Goal: Check status: Check status

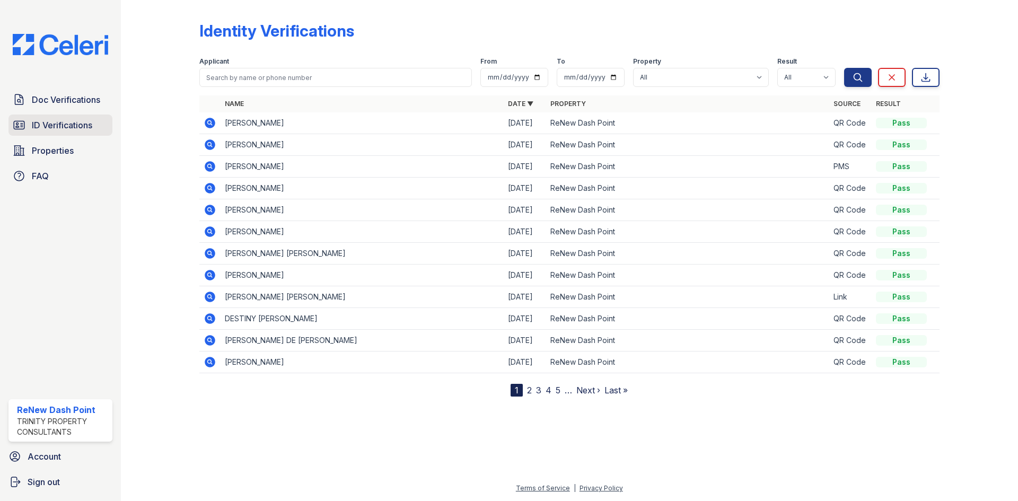
click at [71, 130] on span "ID Verifications" at bounding box center [62, 125] width 60 height 13
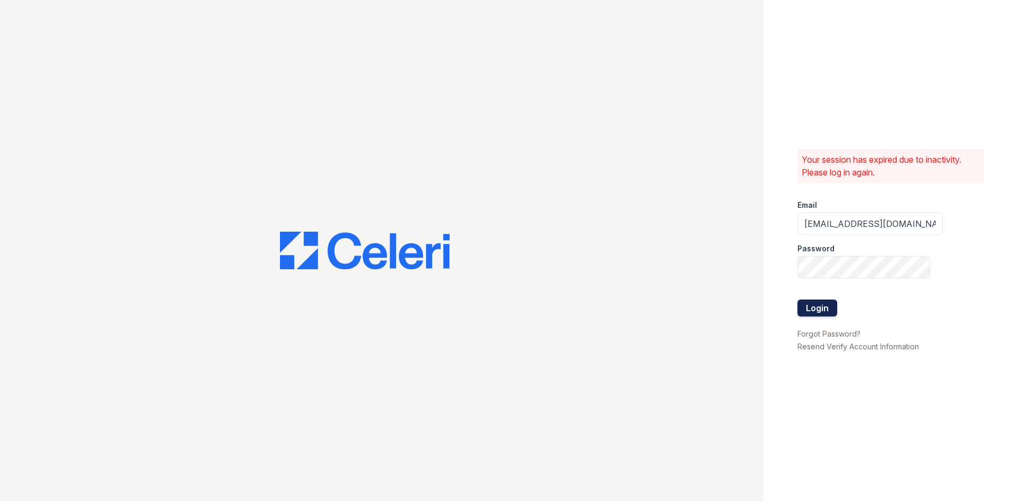
click at [817, 309] on button "Login" at bounding box center [818, 308] width 40 height 17
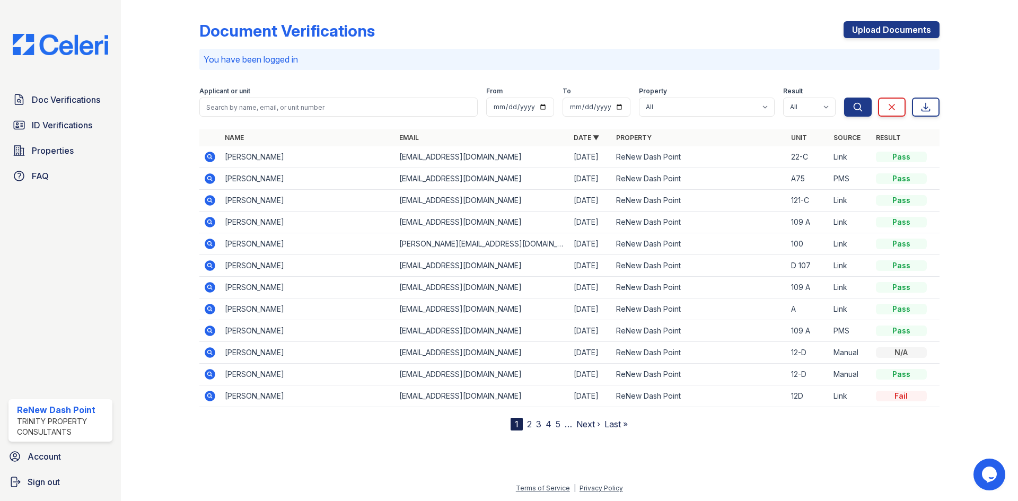
click at [6, 119] on div "Doc Verifications ID Verifications Properties FAQ" at bounding box center [60, 138] width 112 height 98
click at [38, 123] on span "ID Verifications" at bounding box center [62, 125] width 60 height 13
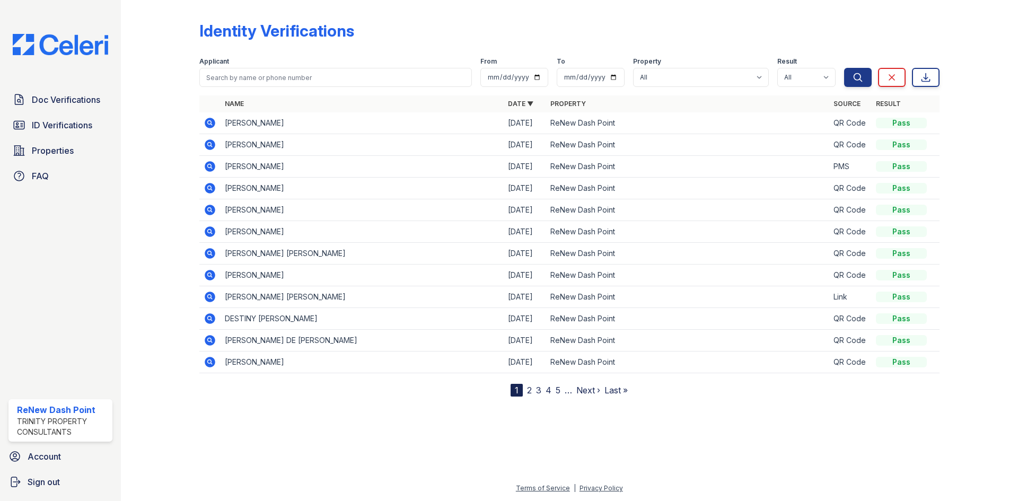
click at [529, 394] on link "2" at bounding box center [529, 390] width 5 height 11
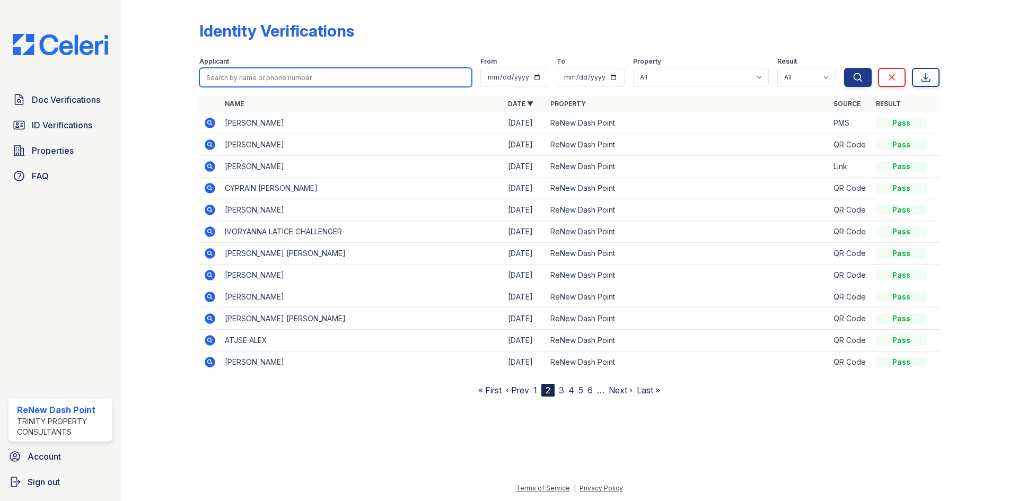
click at [338, 75] on input "search" at bounding box center [335, 77] width 273 height 19
type input "brean"
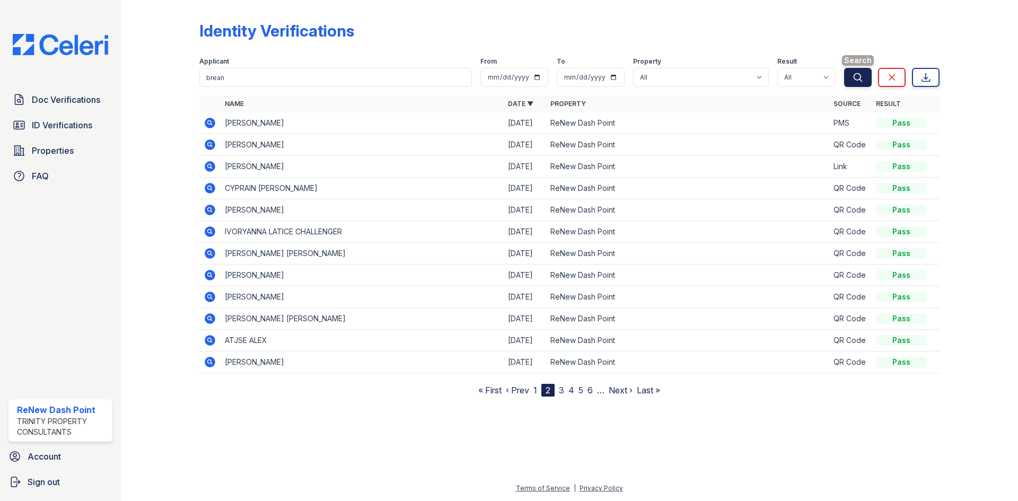
click at [860, 83] on button "Search" at bounding box center [858, 77] width 28 height 19
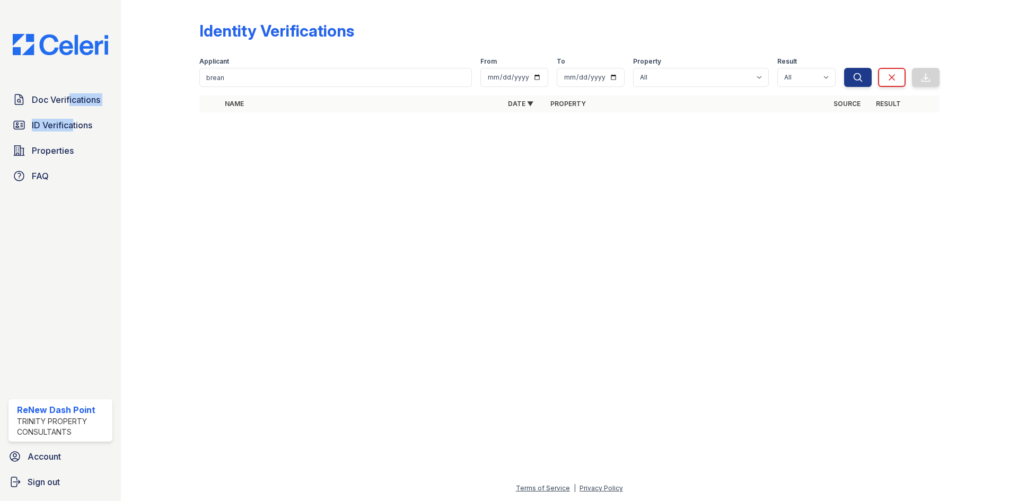
click at [67, 112] on div "Doc Verifications ID Verifications Properties FAQ" at bounding box center [60, 138] width 112 height 98
click at [62, 125] on span "ID Verifications" at bounding box center [62, 125] width 60 height 13
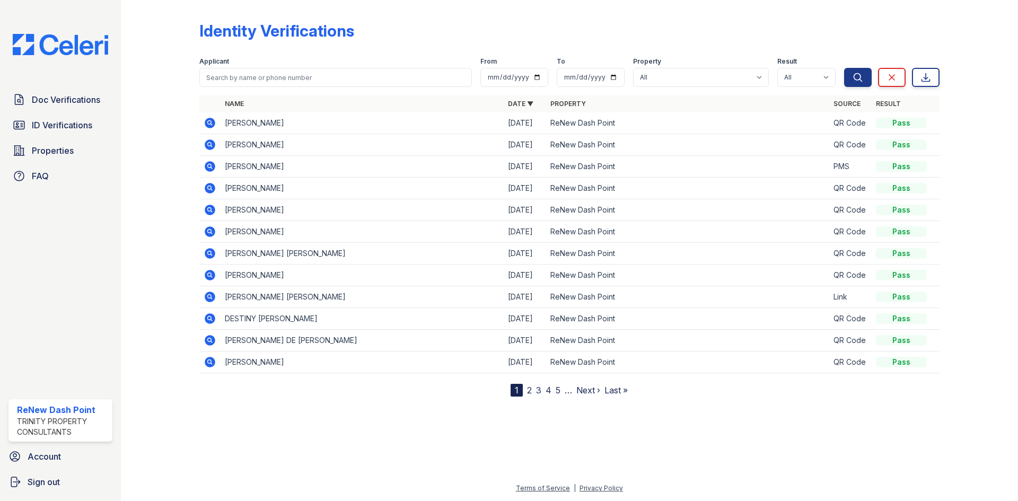
click at [530, 391] on link "2" at bounding box center [529, 390] width 5 height 11
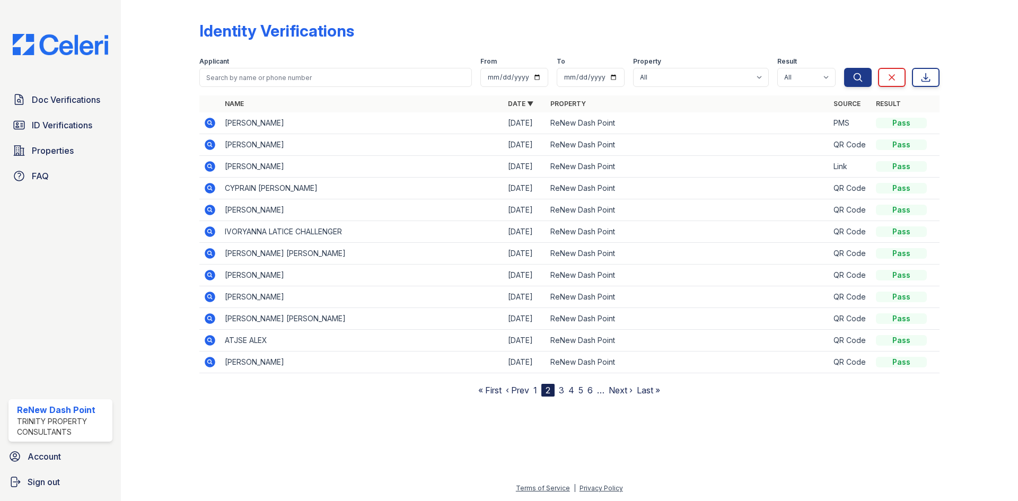
click at [213, 163] on icon at bounding box center [210, 166] width 11 height 11
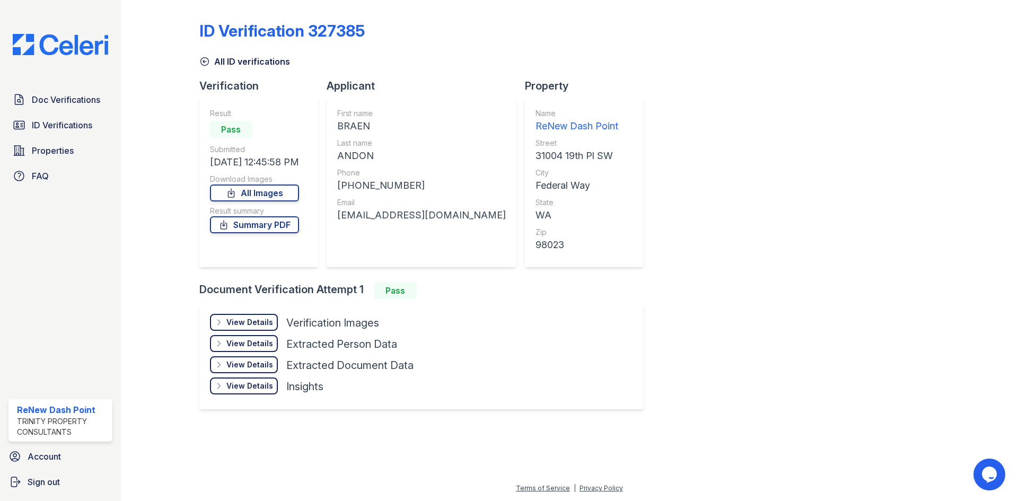
click at [275, 345] on div "View Details Details" at bounding box center [244, 343] width 68 height 17
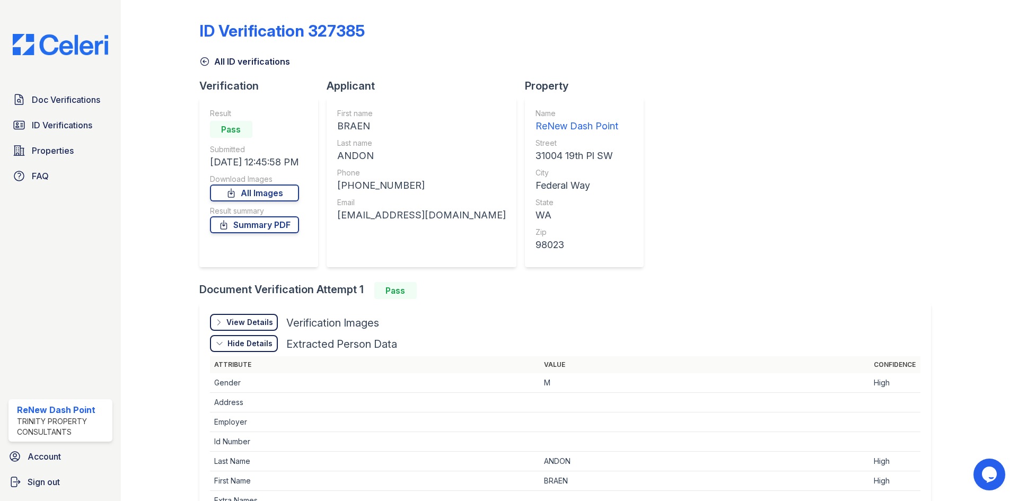
click at [259, 326] on div "View Details" at bounding box center [249, 322] width 47 height 11
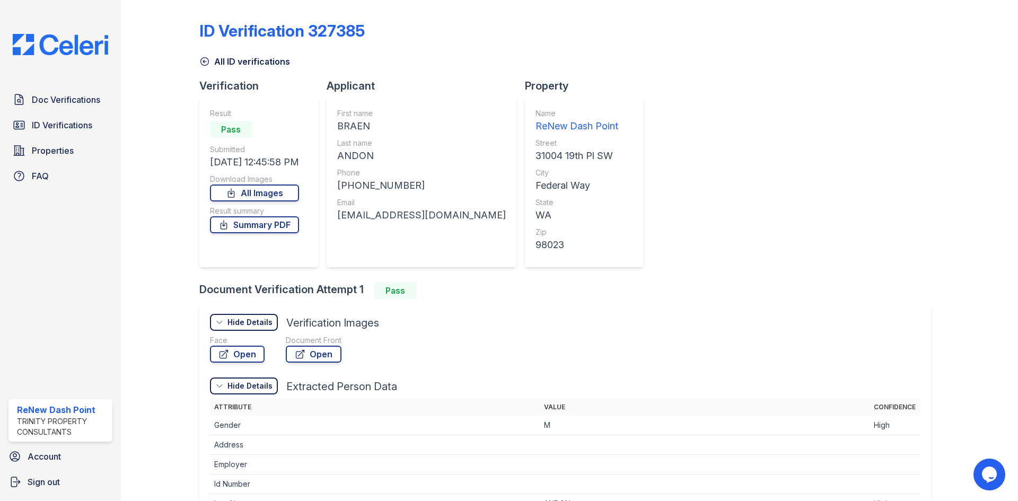
click at [259, 322] on div "Hide Details" at bounding box center [250, 322] width 45 height 11
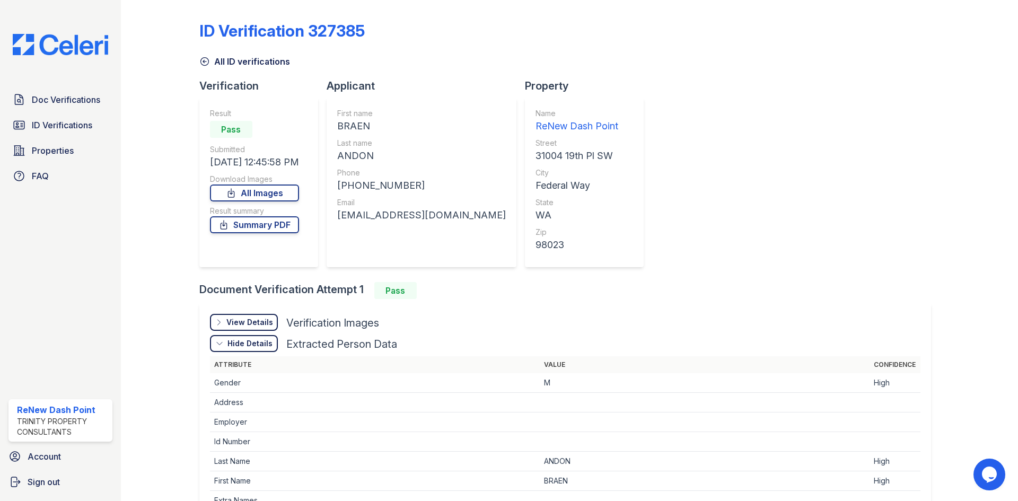
click at [246, 348] on div "Hide Details" at bounding box center [250, 343] width 45 height 11
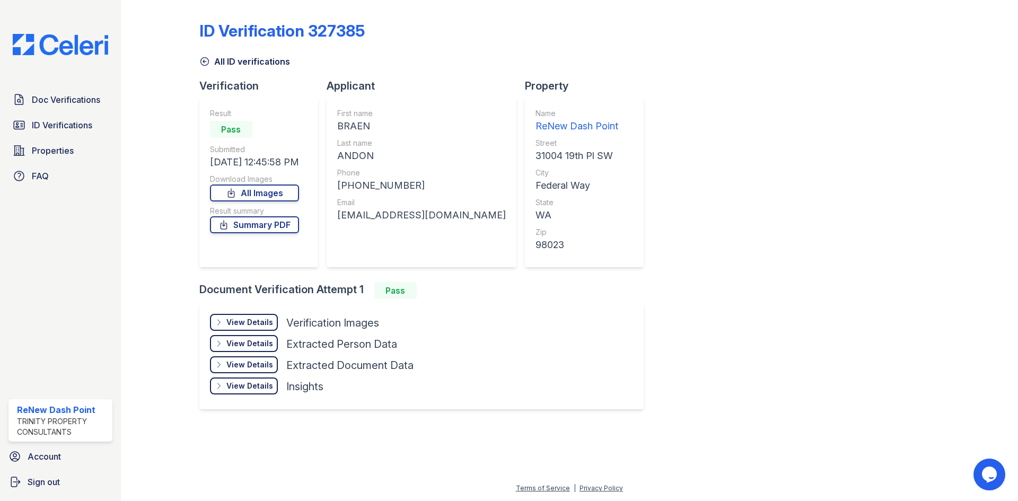
click at [242, 382] on div "View Details" at bounding box center [249, 386] width 47 height 11
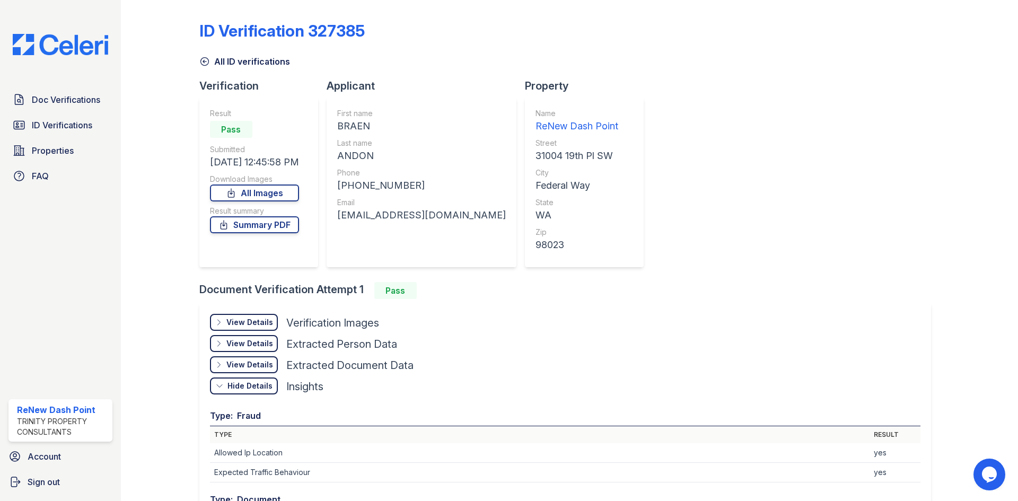
click at [255, 370] on div "View Details" at bounding box center [249, 365] width 47 height 11
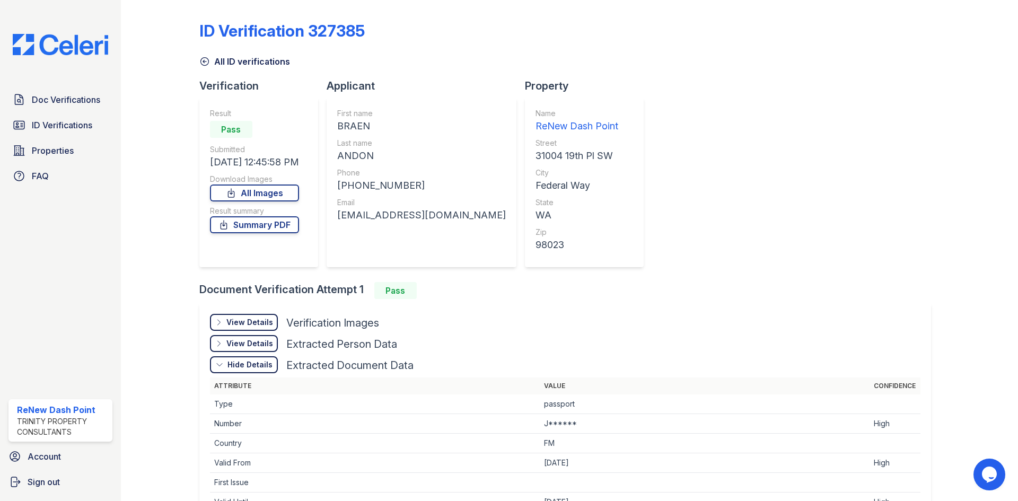
click at [264, 321] on div "View Details" at bounding box center [249, 322] width 47 height 11
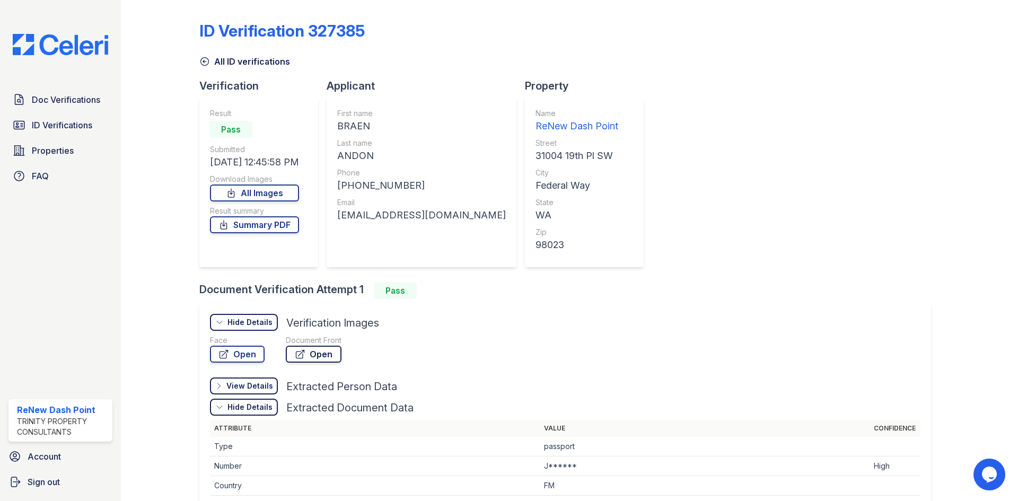
click at [286, 356] on link "Open" at bounding box center [314, 354] width 56 height 17
